Goal: Task Accomplishment & Management: Use online tool/utility

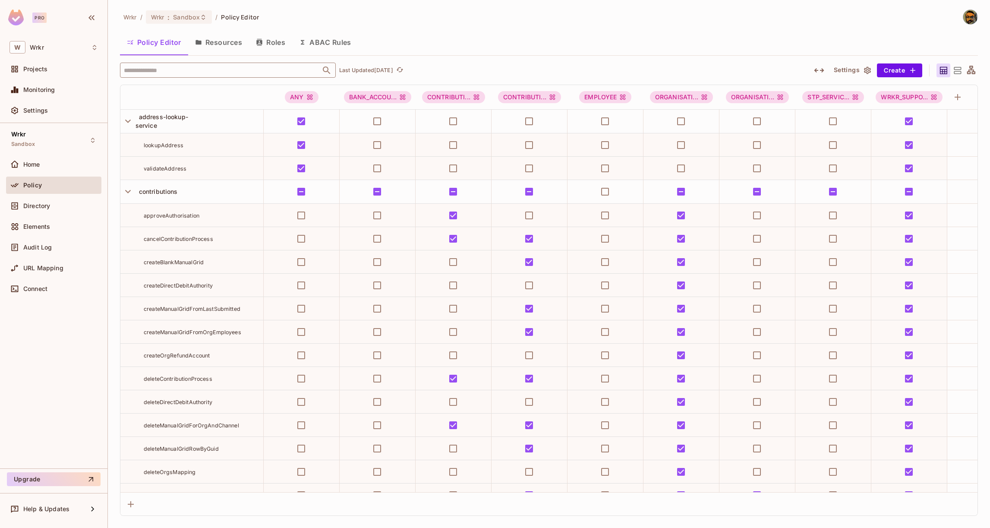
scroll to position [1336, 0]
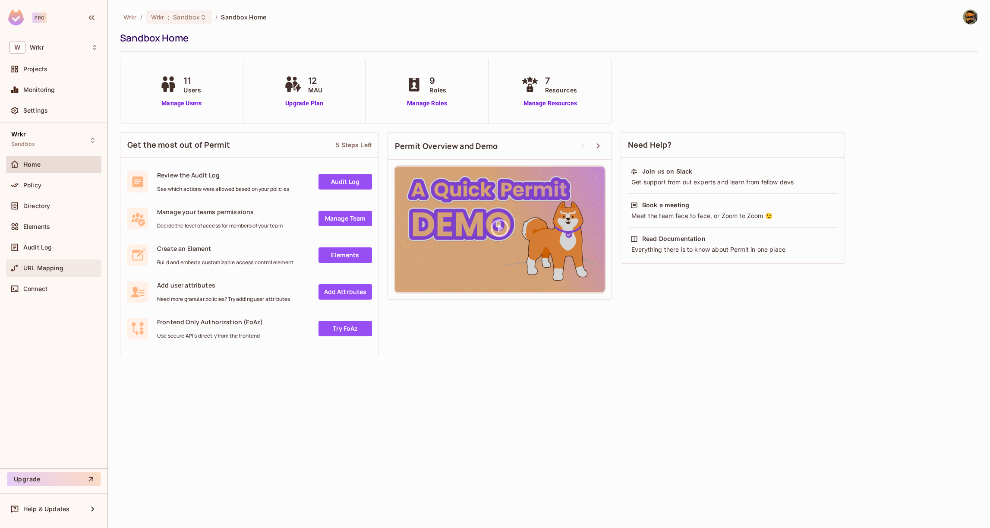
click at [60, 265] on span "URL Mapping" at bounding box center [43, 268] width 40 height 7
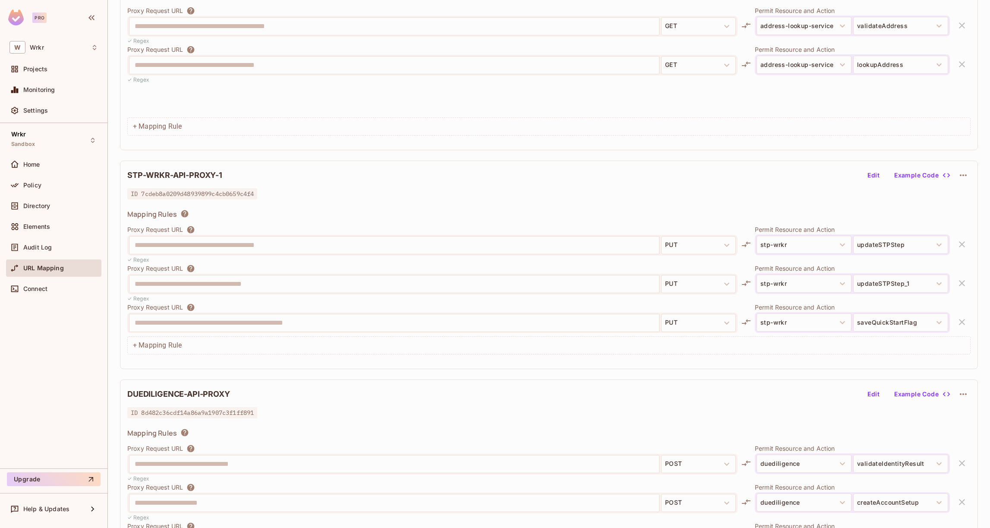
scroll to position [601, 0]
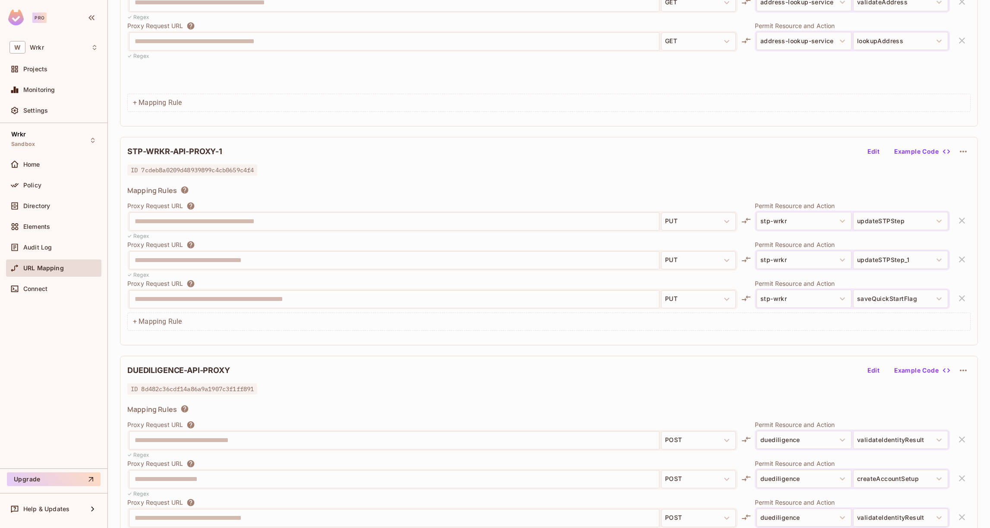
click at [959, 151] on icon "button" at bounding box center [963, 151] width 10 height 10
click at [941, 170] on icon at bounding box center [942, 172] width 6 height 8
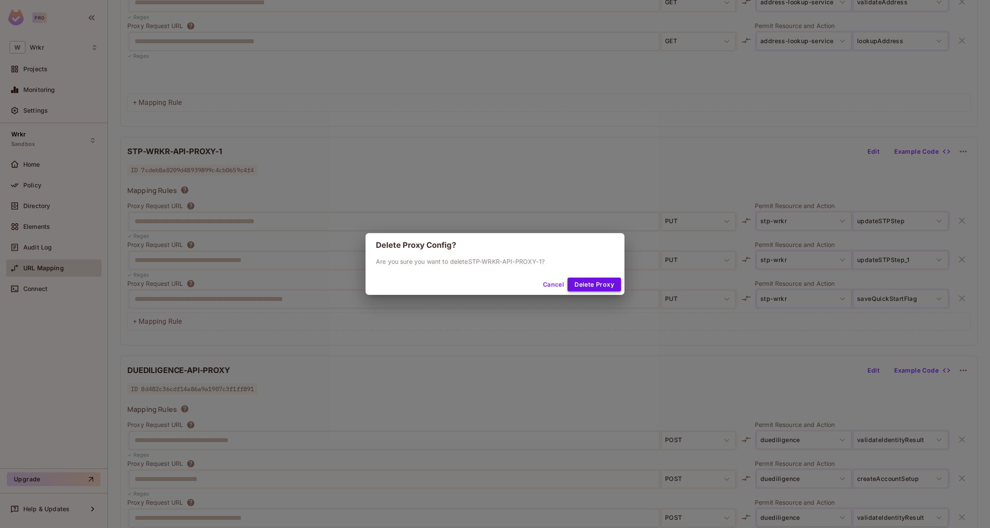
click at [583, 284] on button "Delete Proxy" at bounding box center [594, 284] width 54 height 14
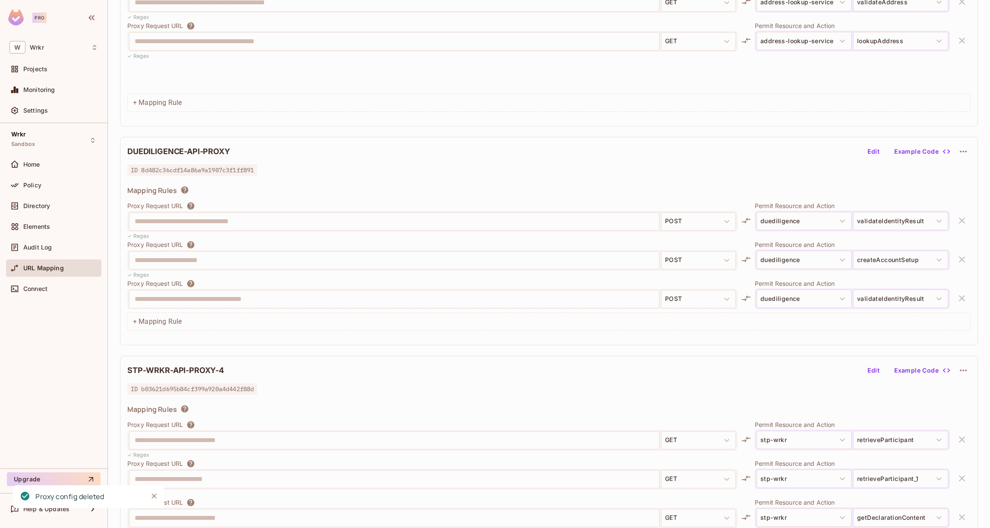
scroll to position [47, 0]
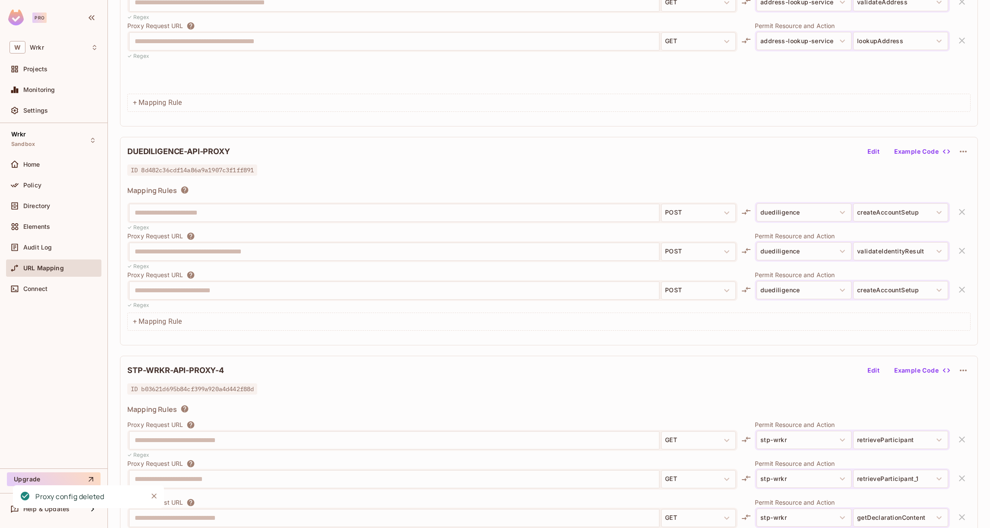
click at [962, 370] on icon "button" at bounding box center [963, 370] width 7 height 2
click at [951, 388] on div "Delete" at bounding box center [956, 391] width 39 height 14
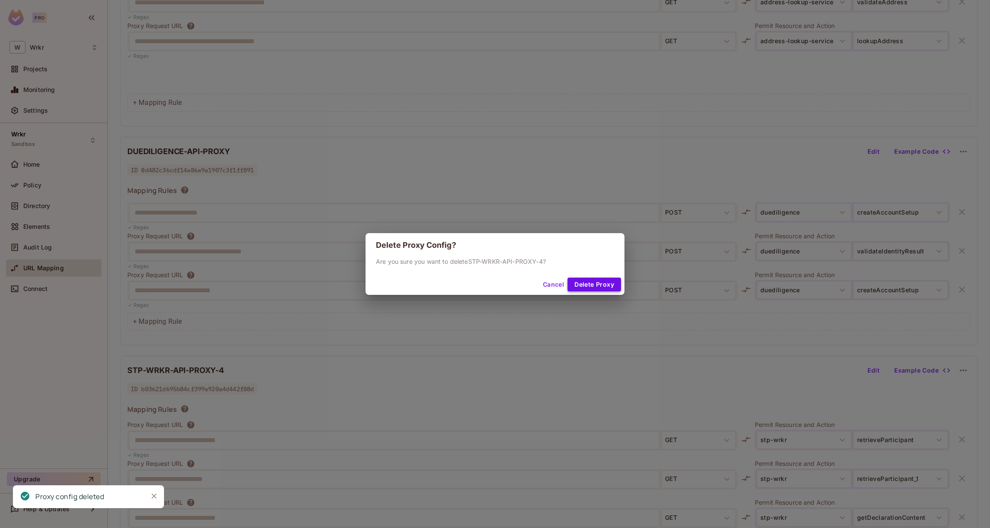
click at [593, 286] on button "Delete Proxy" at bounding box center [594, 284] width 54 height 14
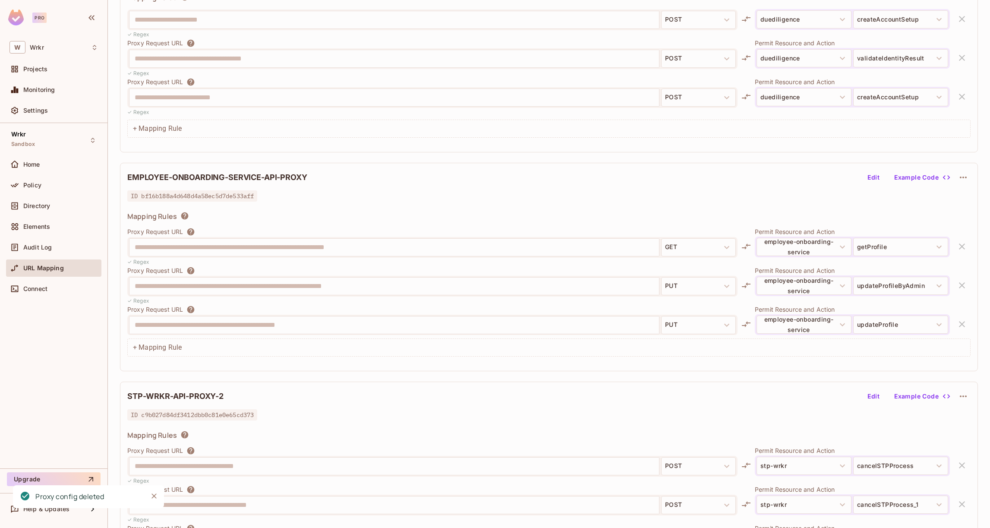
scroll to position [887, 0]
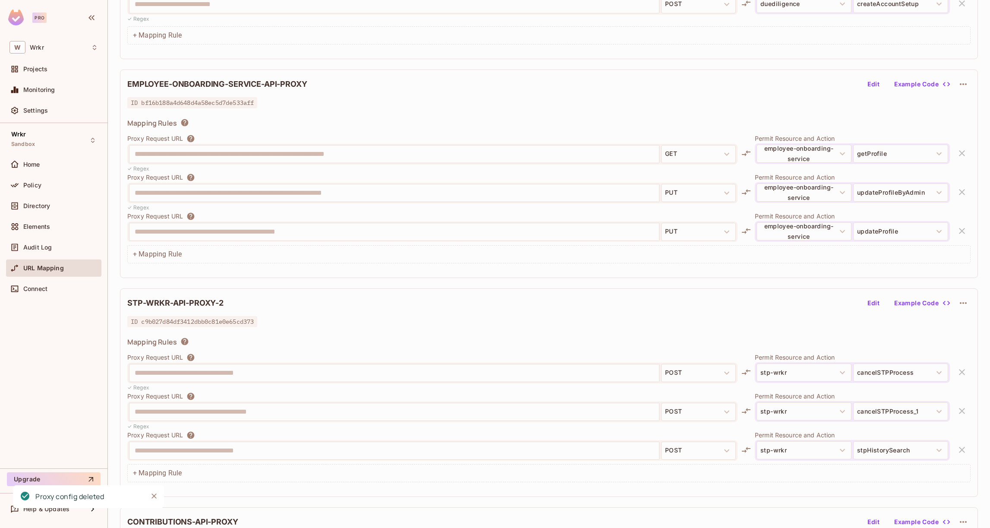
click at [964, 306] on icon "button" at bounding box center [963, 303] width 10 height 10
click at [953, 328] on span "Delete" at bounding box center [964, 323] width 24 height 14
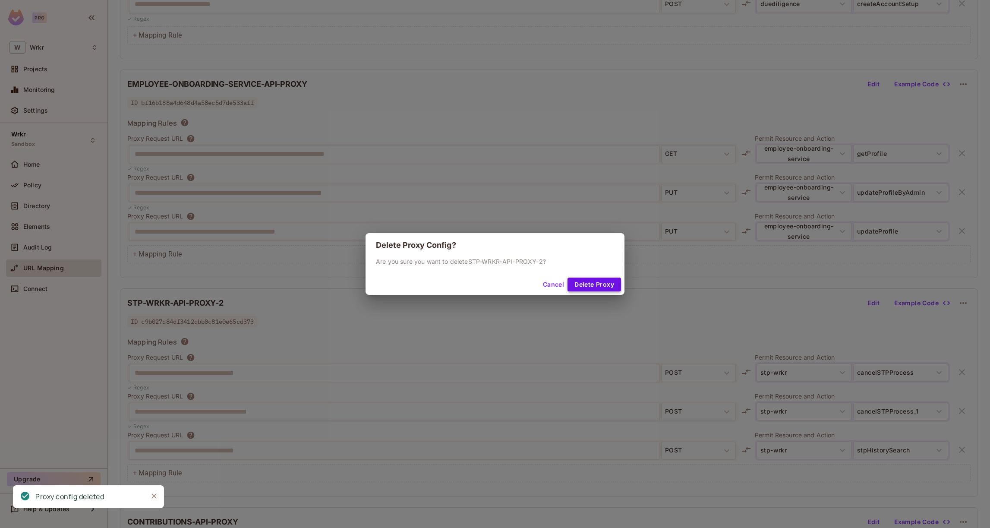
click at [590, 282] on button "Delete Proxy" at bounding box center [594, 284] width 54 height 14
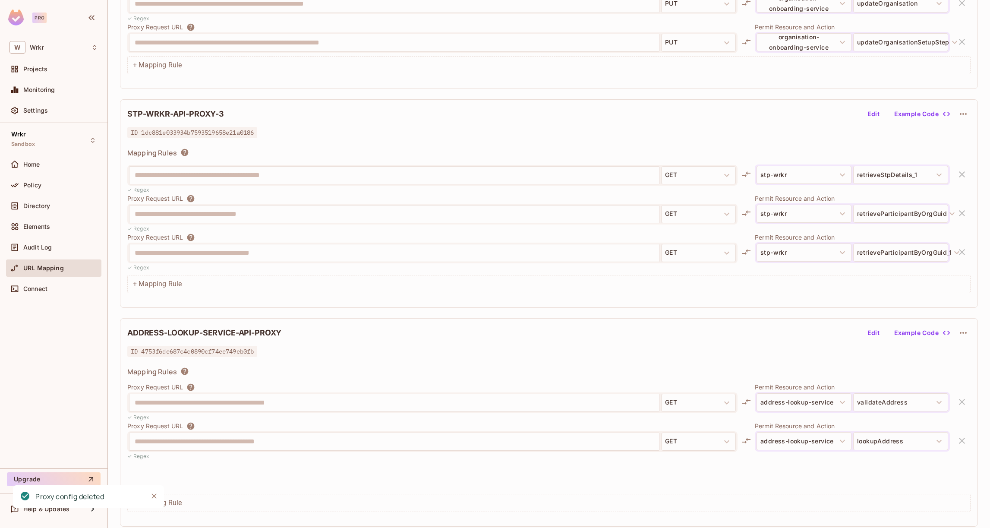
scroll to position [187, 0]
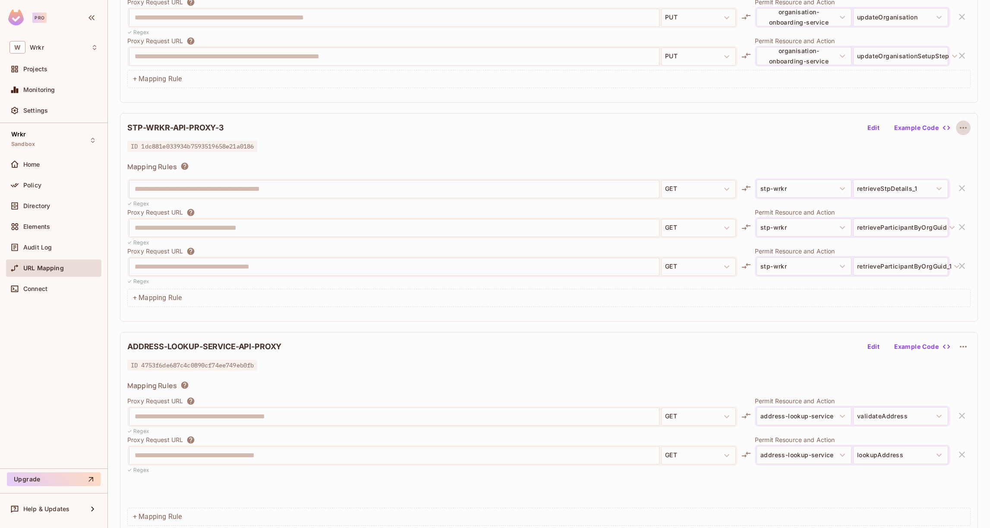
click at [965, 127] on icon "button" at bounding box center [963, 128] width 7 height 2
click at [955, 149] on div "Delete" at bounding box center [964, 148] width 19 height 9
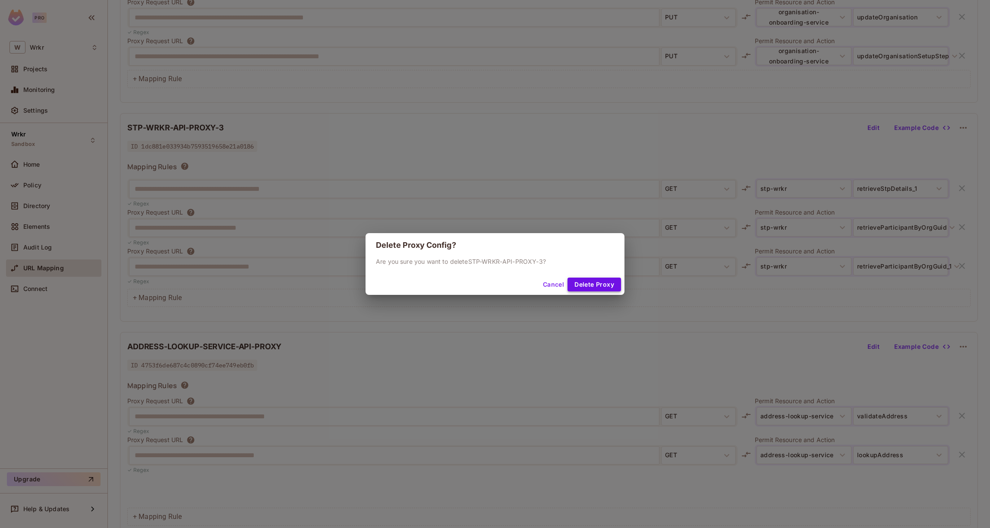
click at [604, 281] on button "Delete Proxy" at bounding box center [594, 284] width 54 height 14
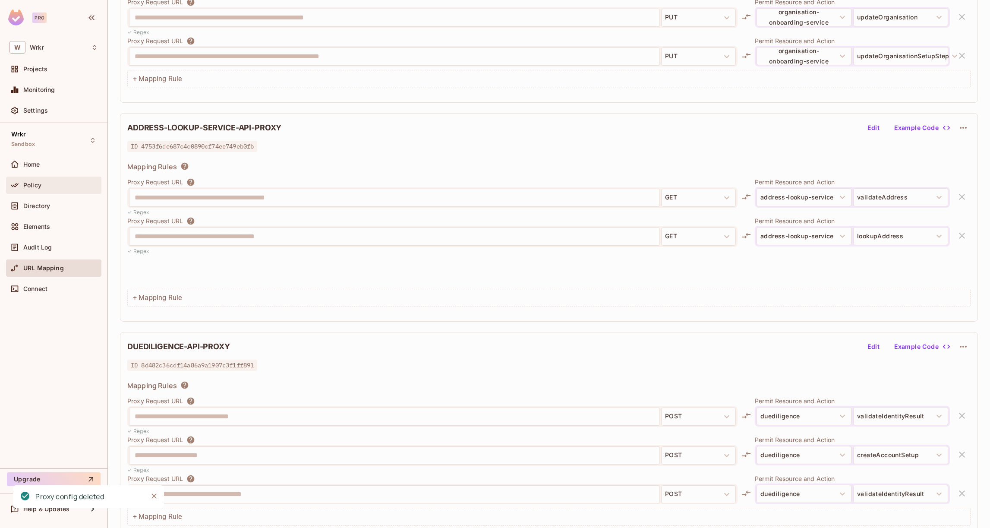
click at [49, 182] on div "Policy" at bounding box center [60, 185] width 75 height 7
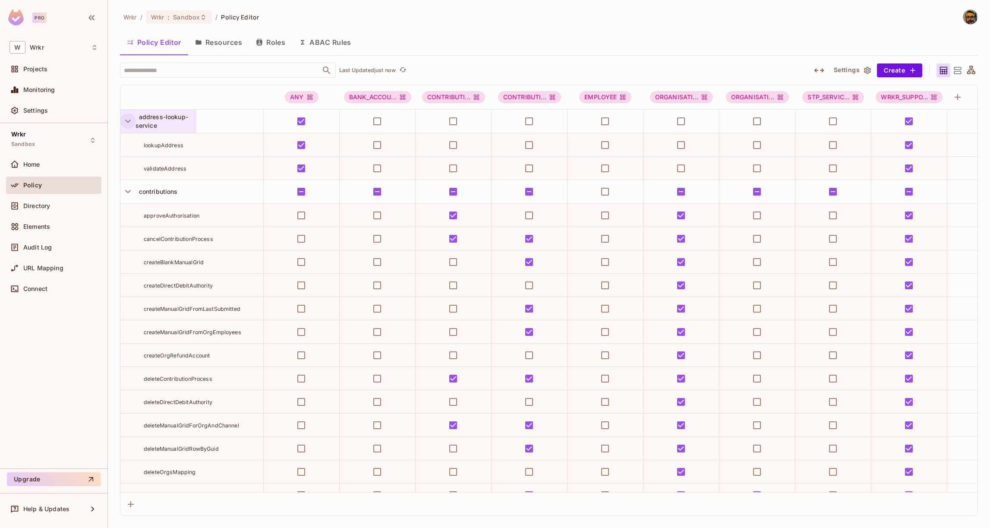
click at [129, 120] on icon "button" at bounding box center [128, 121] width 12 height 12
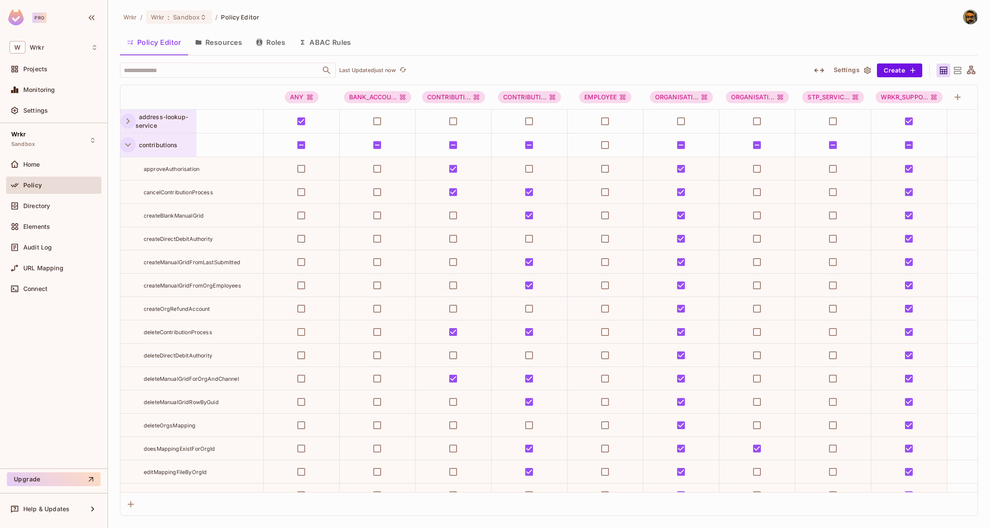
click at [128, 147] on icon "button" at bounding box center [128, 145] width 12 height 12
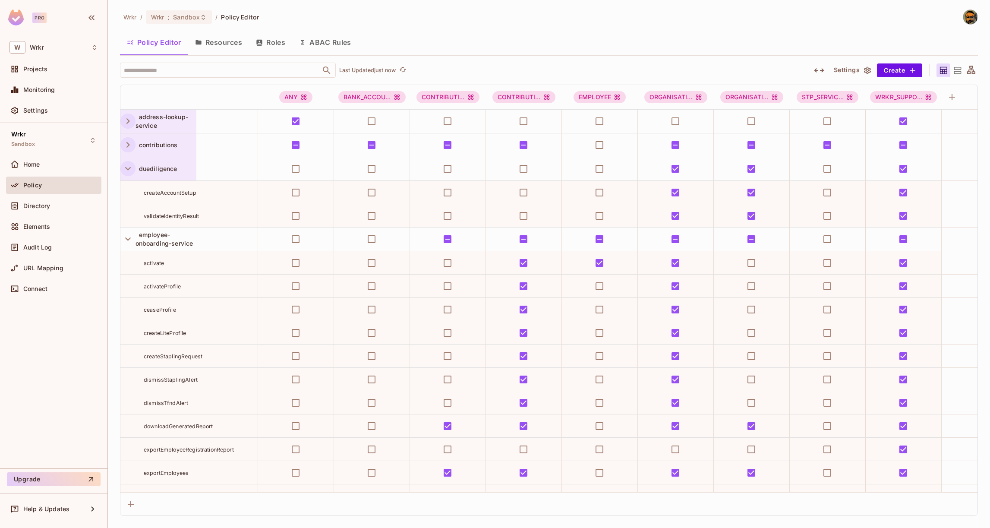
click at [129, 168] on icon "button" at bounding box center [128, 168] width 6 height 3
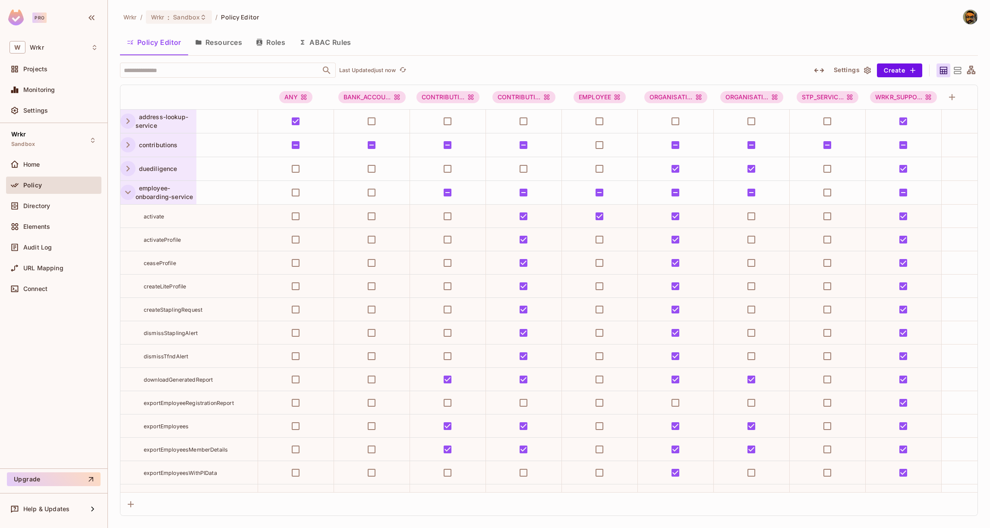
click at [130, 197] on icon "button" at bounding box center [128, 192] width 12 height 12
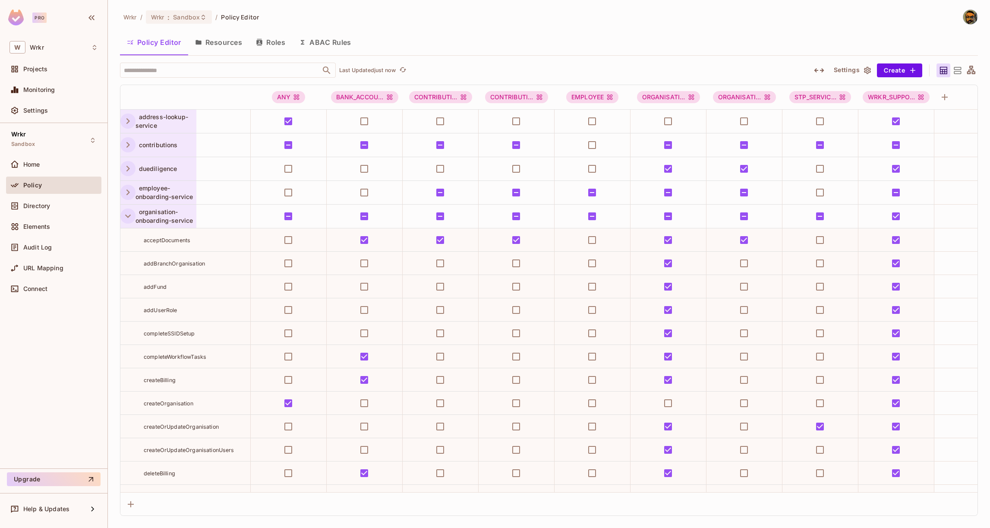
click at [130, 220] on icon "button" at bounding box center [128, 216] width 12 height 12
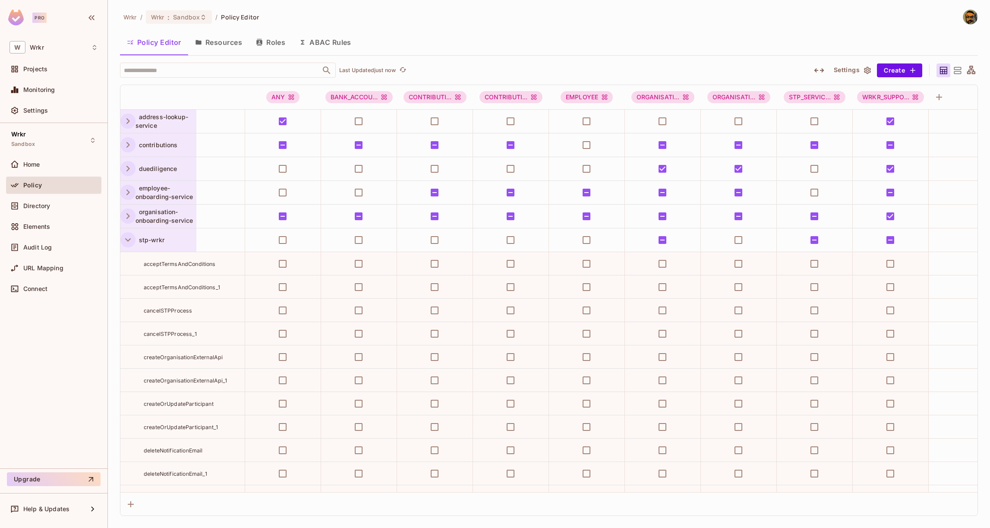
click at [127, 242] on icon "button" at bounding box center [128, 240] width 12 height 12
click at [127, 242] on icon "button" at bounding box center [127, 240] width 3 height 6
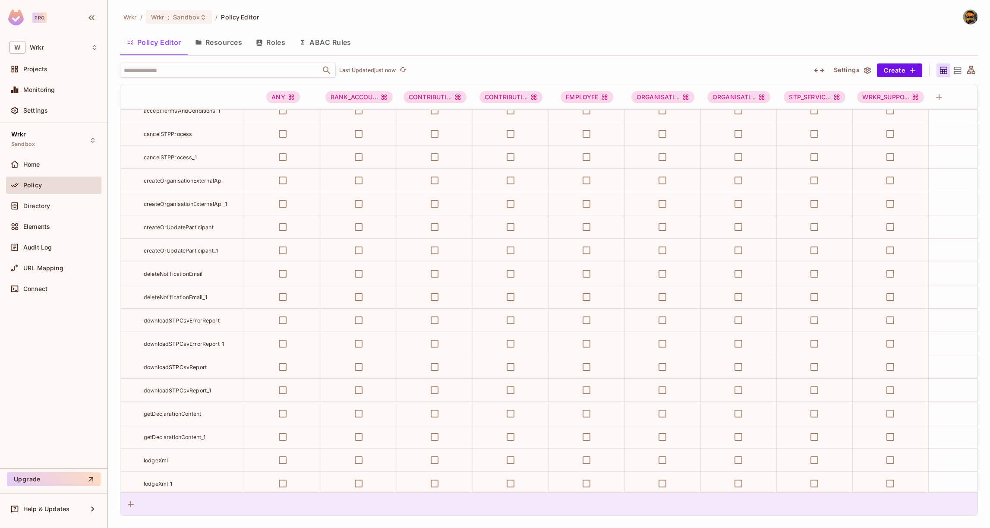
scroll to position [441, 0]
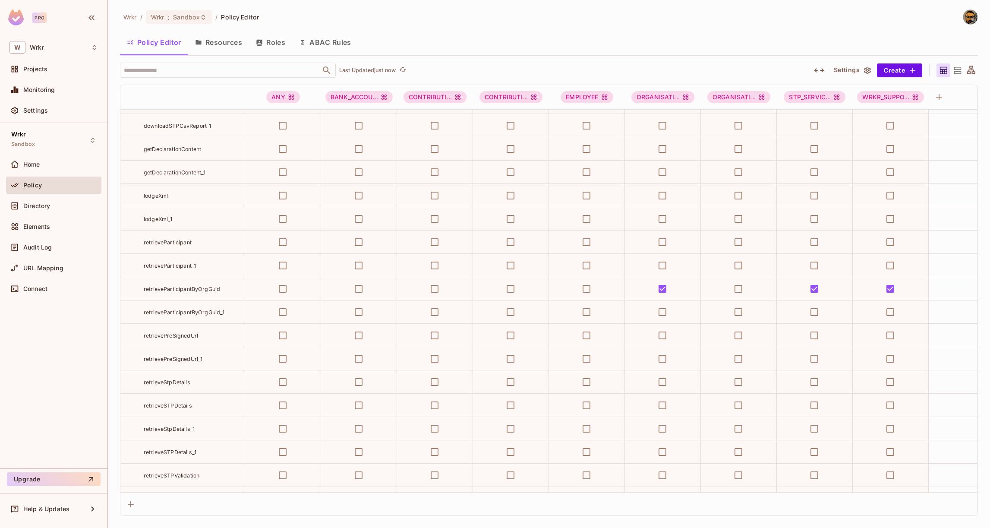
click at [208, 332] on div "retrievePreSignedUrl" at bounding box center [194, 335] width 101 height 9
click at [207, 312] on span "retrieveParticipantByOrgGuid_1" at bounding box center [184, 312] width 81 height 6
copy span "retrieveParticipantByOrgGuid_1"
